Goal: Task Accomplishment & Management: Use online tool/utility

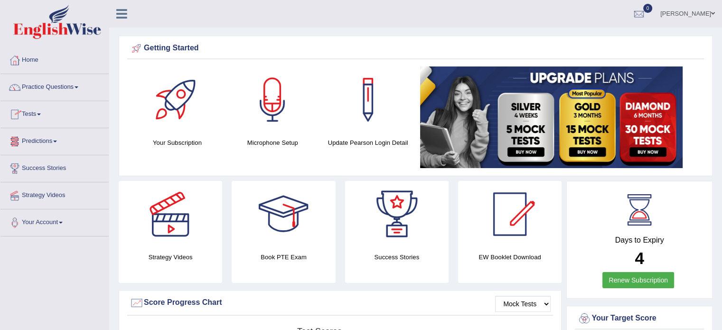
click at [41, 114] on span at bounding box center [39, 114] width 4 height 2
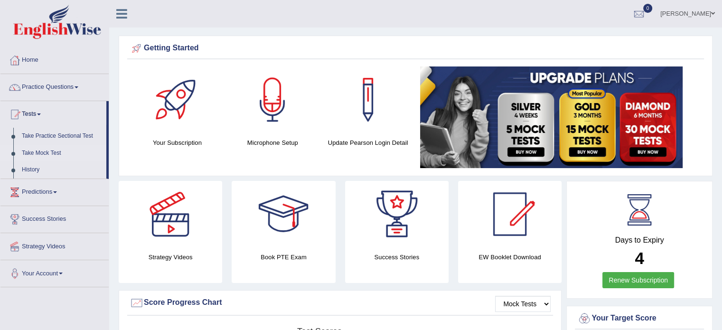
click at [43, 154] on link "Take Mock Test" at bounding box center [62, 153] width 89 height 17
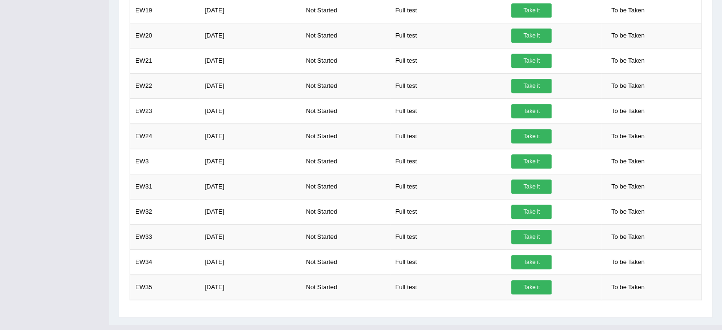
scroll to position [746, 0]
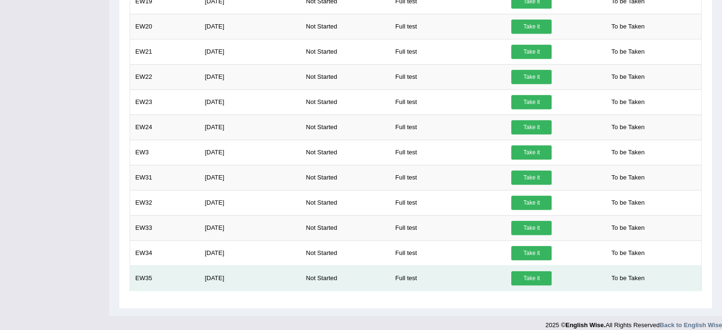
click at [536, 274] on link "Take it" at bounding box center [531, 278] width 40 height 14
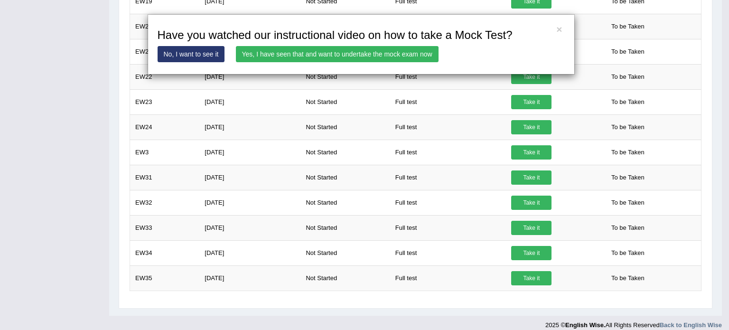
click at [75, 192] on div "× Have you watched our instructional video on how to take a Mock Test? No, I wa…" at bounding box center [364, 165] width 729 height 330
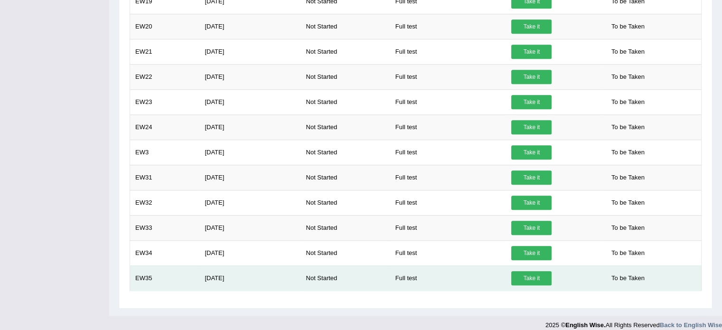
click at [524, 284] on td "Take it" at bounding box center [553, 277] width 95 height 25
click at [530, 274] on link "Take it" at bounding box center [531, 278] width 40 height 14
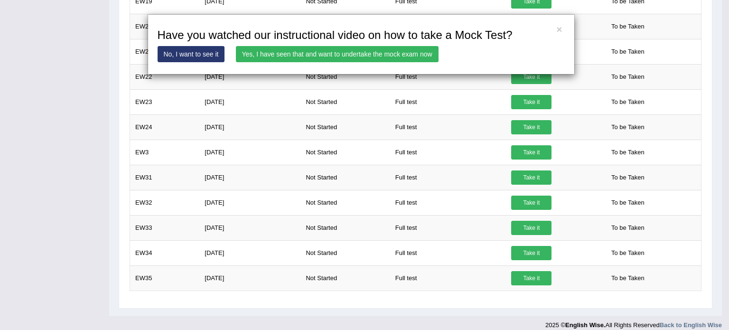
click at [207, 55] on link "No, I want to see it" at bounding box center [191, 54] width 67 height 16
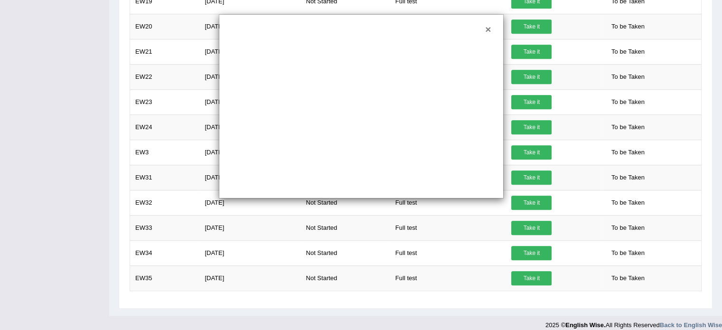
click at [487, 29] on button "×" at bounding box center [488, 29] width 6 height 10
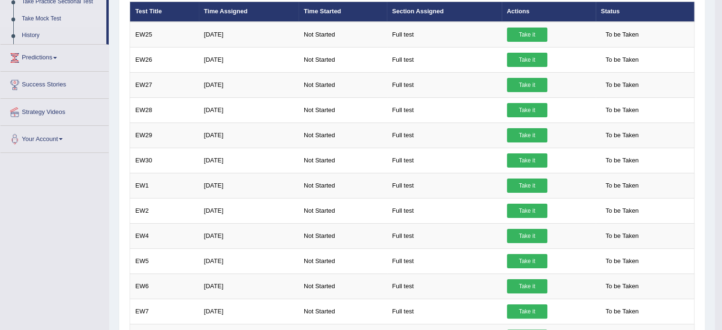
scroll to position [135, 0]
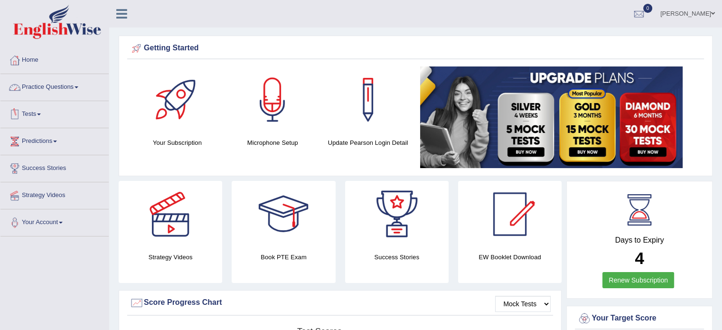
click at [40, 113] on span at bounding box center [39, 114] width 4 height 2
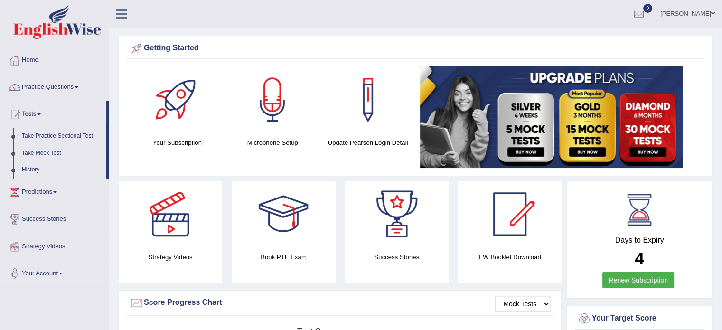
click at [43, 154] on link "Take Mock Test" at bounding box center [62, 153] width 89 height 17
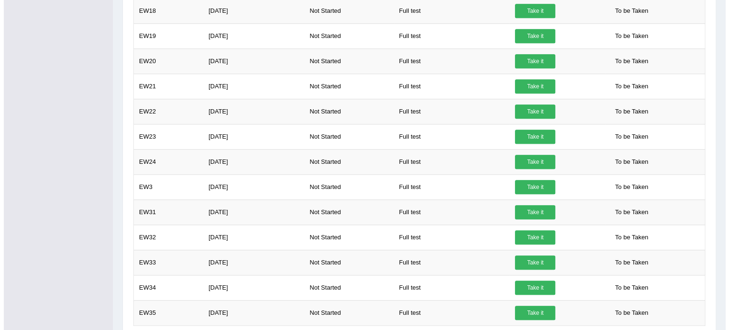
scroll to position [752, 0]
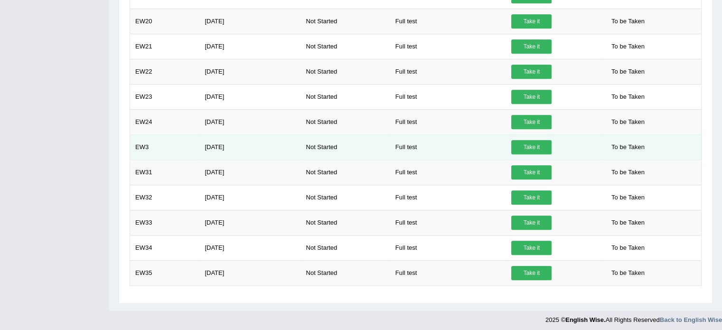
click at [534, 146] on link "Take it" at bounding box center [531, 147] width 40 height 14
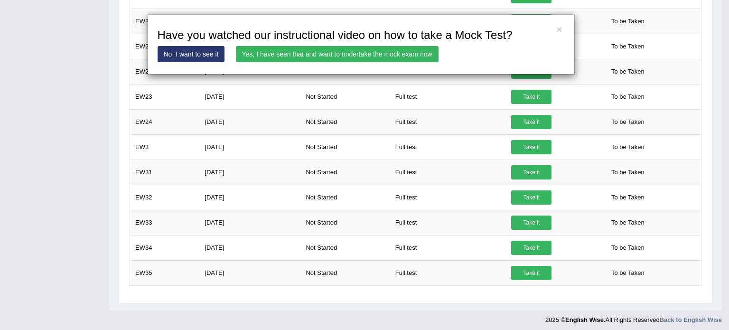
click at [355, 52] on link "Yes, I have seen that and want to undertake the mock exam now" at bounding box center [337, 54] width 203 height 16
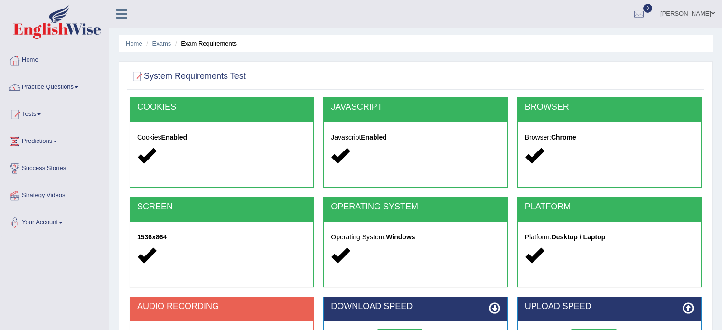
click at [341, 154] on div "Home Exams Exam Requirements System Requirements Test COOKIES Cookies Enabled J…" at bounding box center [415, 237] width 613 height 475
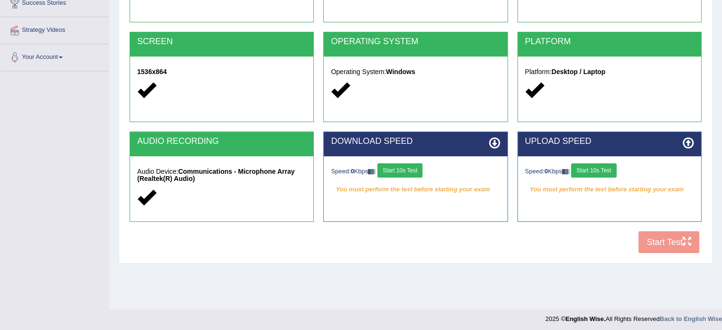
click at [398, 167] on button "Start 10s Test" at bounding box center [400, 170] width 45 height 14
click at [592, 170] on button "Start 10s Test" at bounding box center [593, 170] width 45 height 14
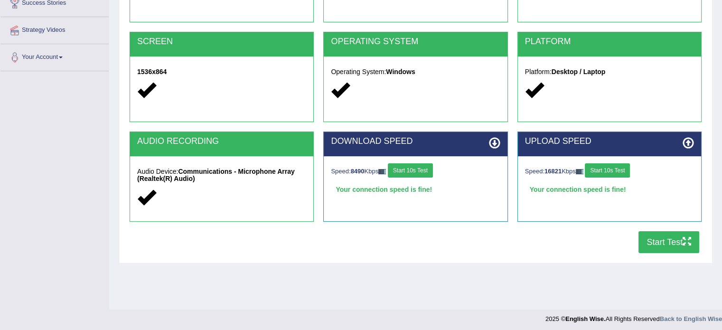
click at [663, 243] on button "Start Test" at bounding box center [669, 242] width 61 height 22
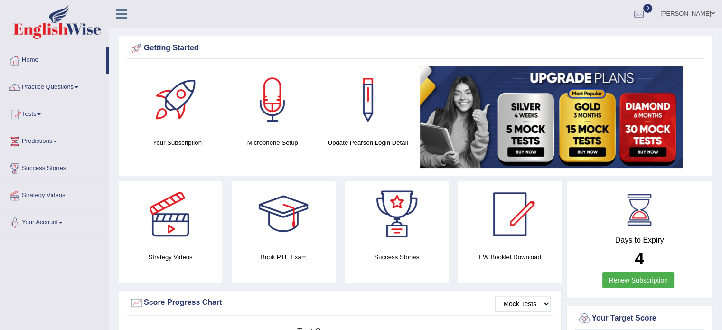
click at [41, 114] on span at bounding box center [39, 114] width 4 height 2
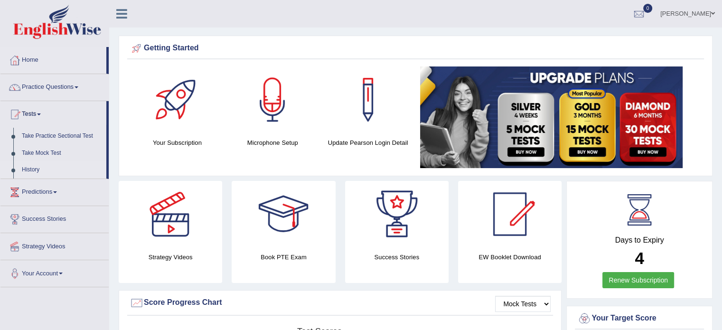
click at [32, 169] on link "History" at bounding box center [62, 169] width 89 height 17
